Goal: Check status: Check status

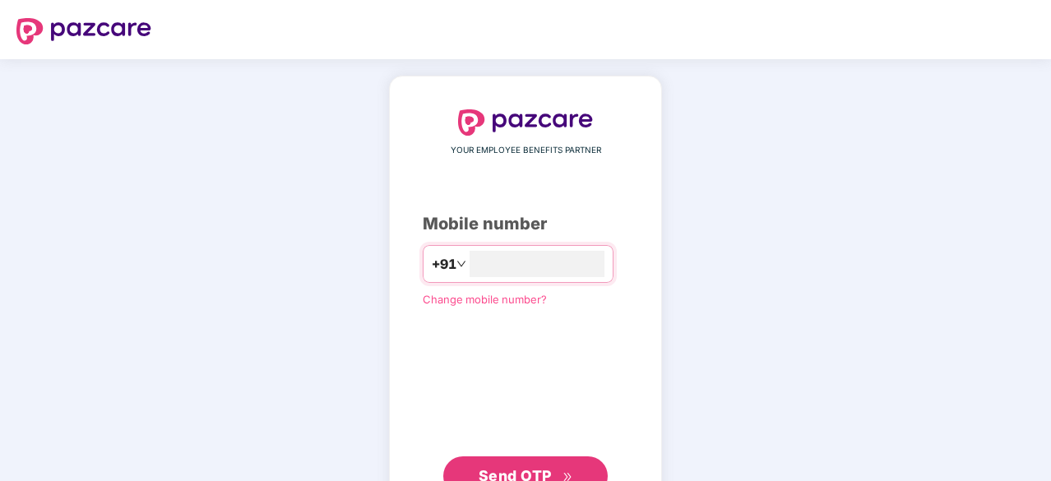
type input "**********"
click at [553, 473] on span "Send OTP" at bounding box center [526, 474] width 95 height 23
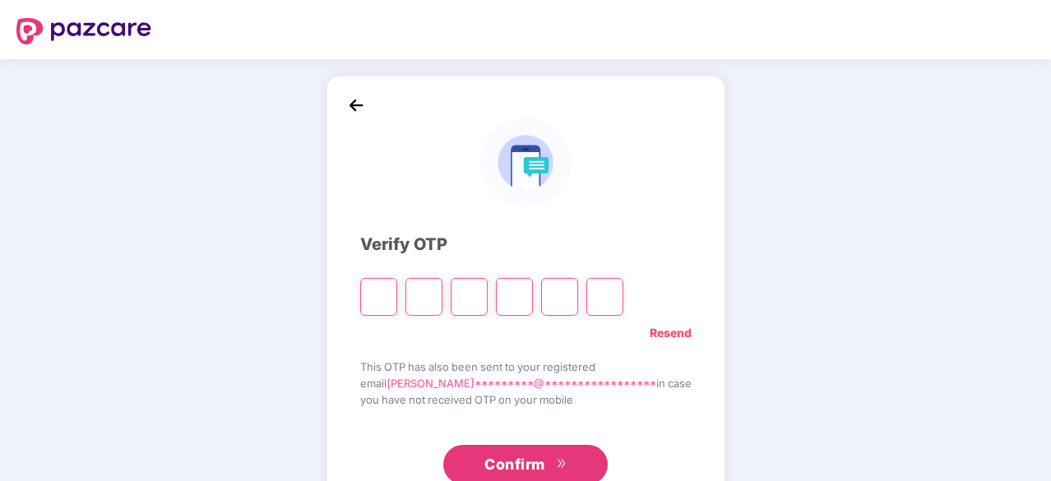
type input "*"
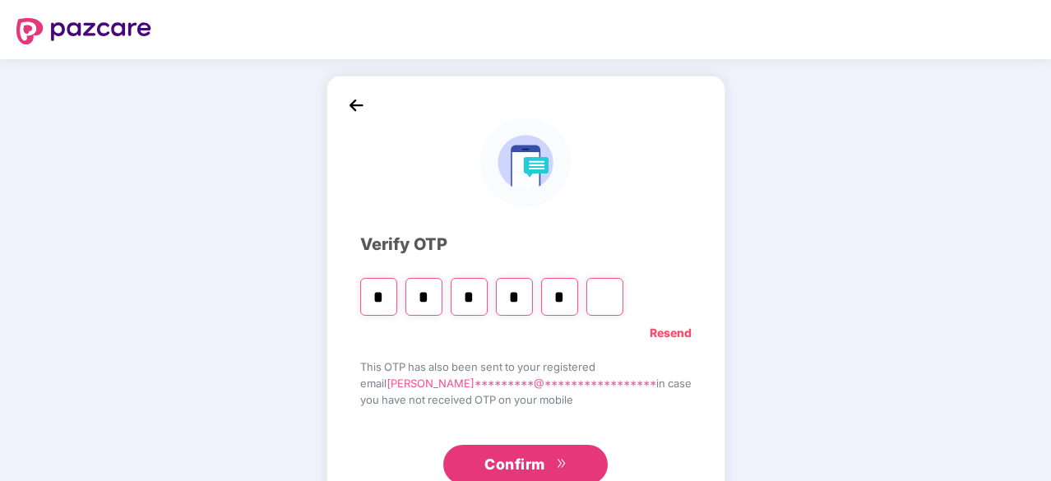
type input "*"
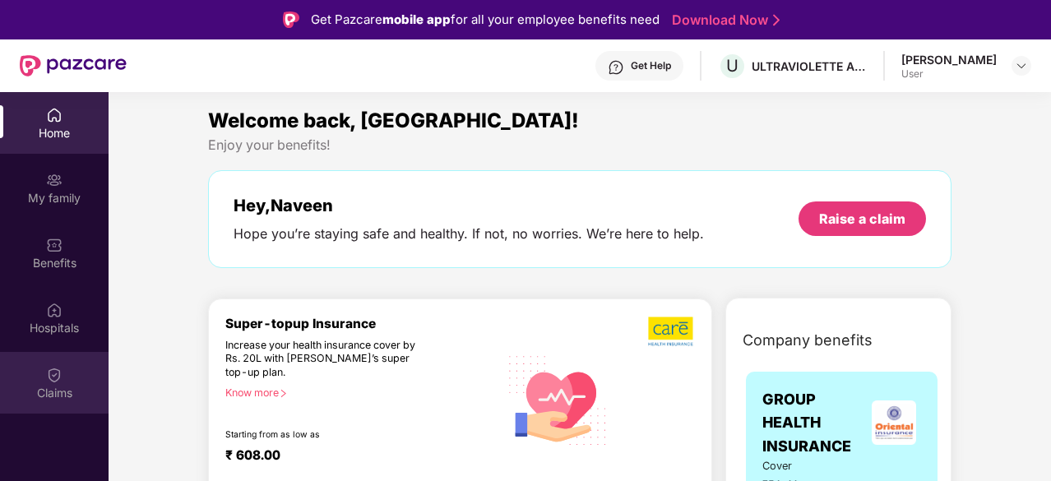
click at [37, 367] on div "Claims" at bounding box center [54, 383] width 109 height 62
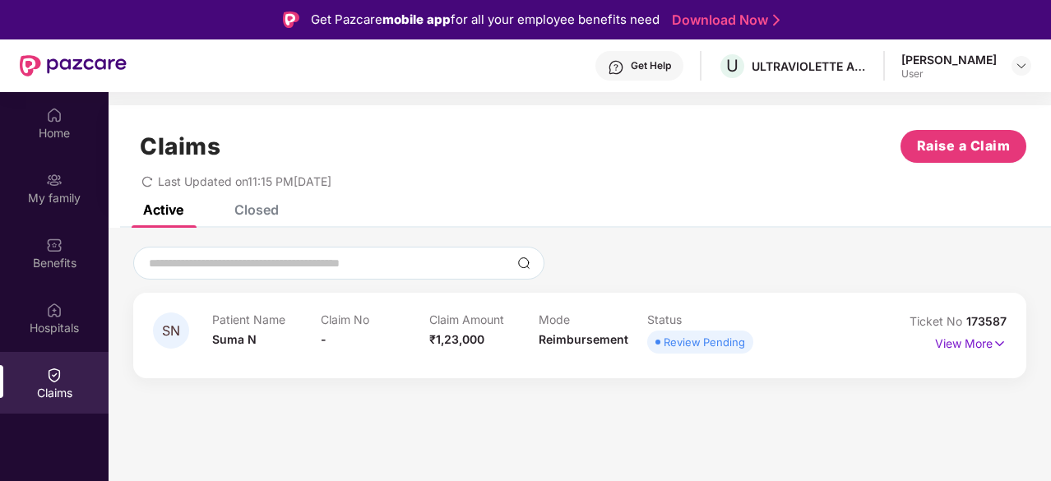
click at [722, 314] on p "Status" at bounding box center [701, 319] width 109 height 14
click at [998, 343] on img at bounding box center [1000, 344] width 14 height 18
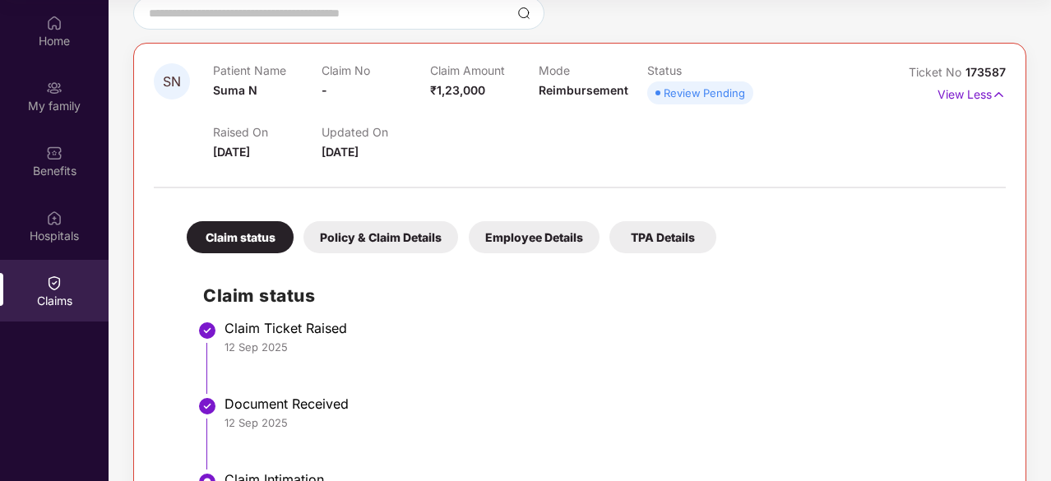
scroll to position [229, 0]
